Goal: Information Seeking & Learning: Learn about a topic

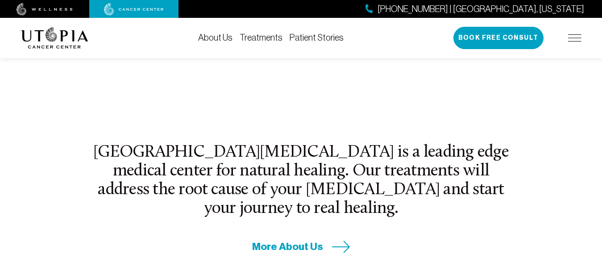
click at [350, 57] on div "About Us Treatments Patient Stories [PHONE_NUMBER] | [GEOGRAPHIC_DATA], [US_STA…" at bounding box center [301, 38] width 560 height 40
click at [339, 240] on icon at bounding box center [341, 246] width 18 height 12
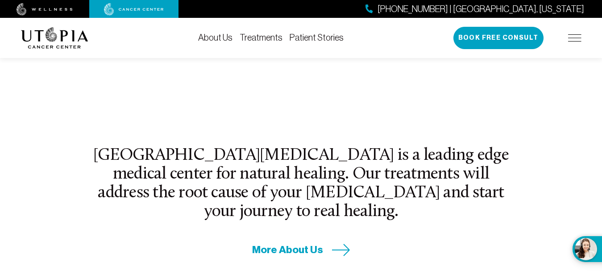
scroll to position [268, 0]
